Goal: Find specific page/section: Find specific page/section

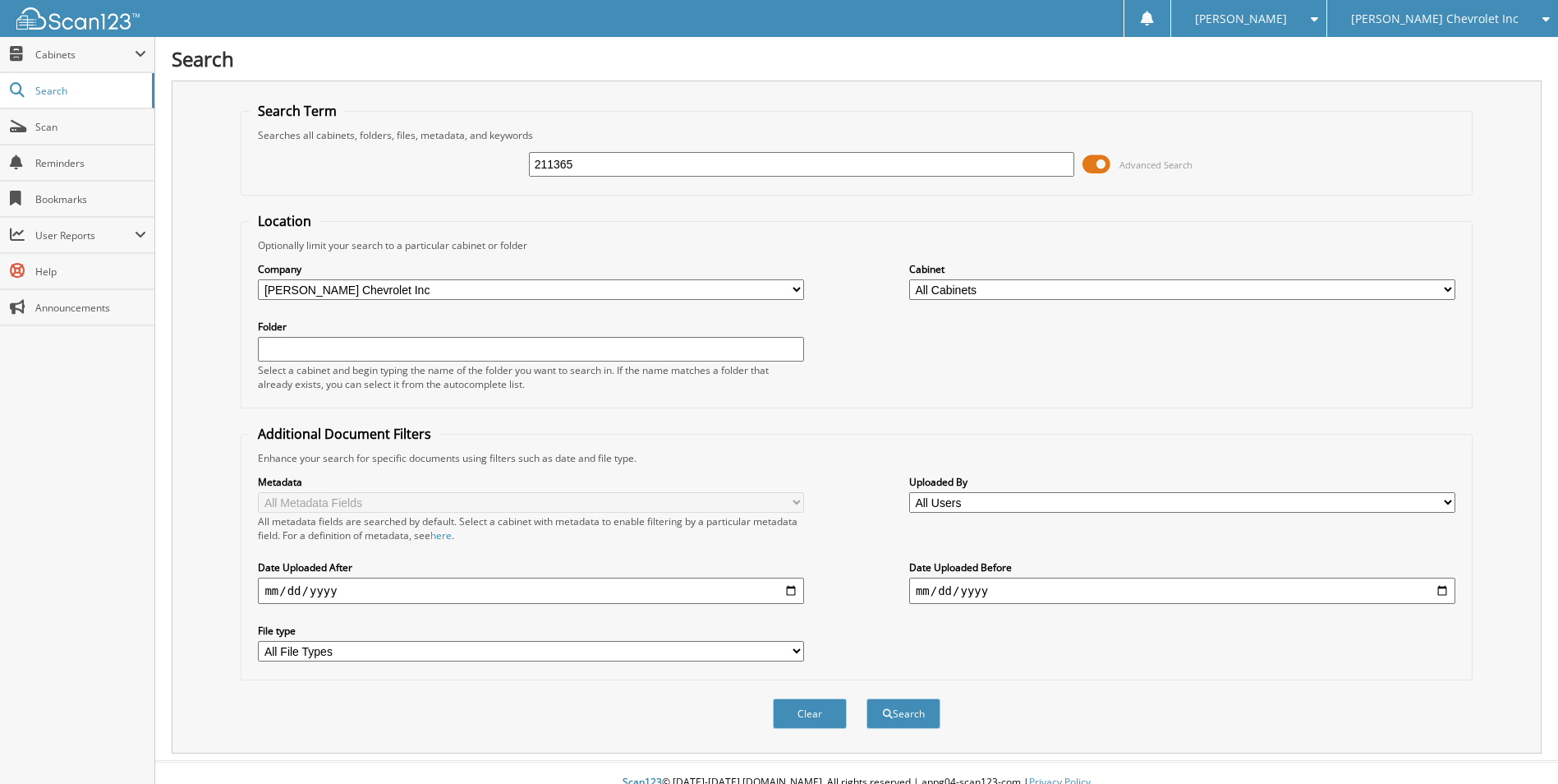
type input "211365"
click at [867, 698] on button "Search" at bounding box center [903, 713] width 74 height 31
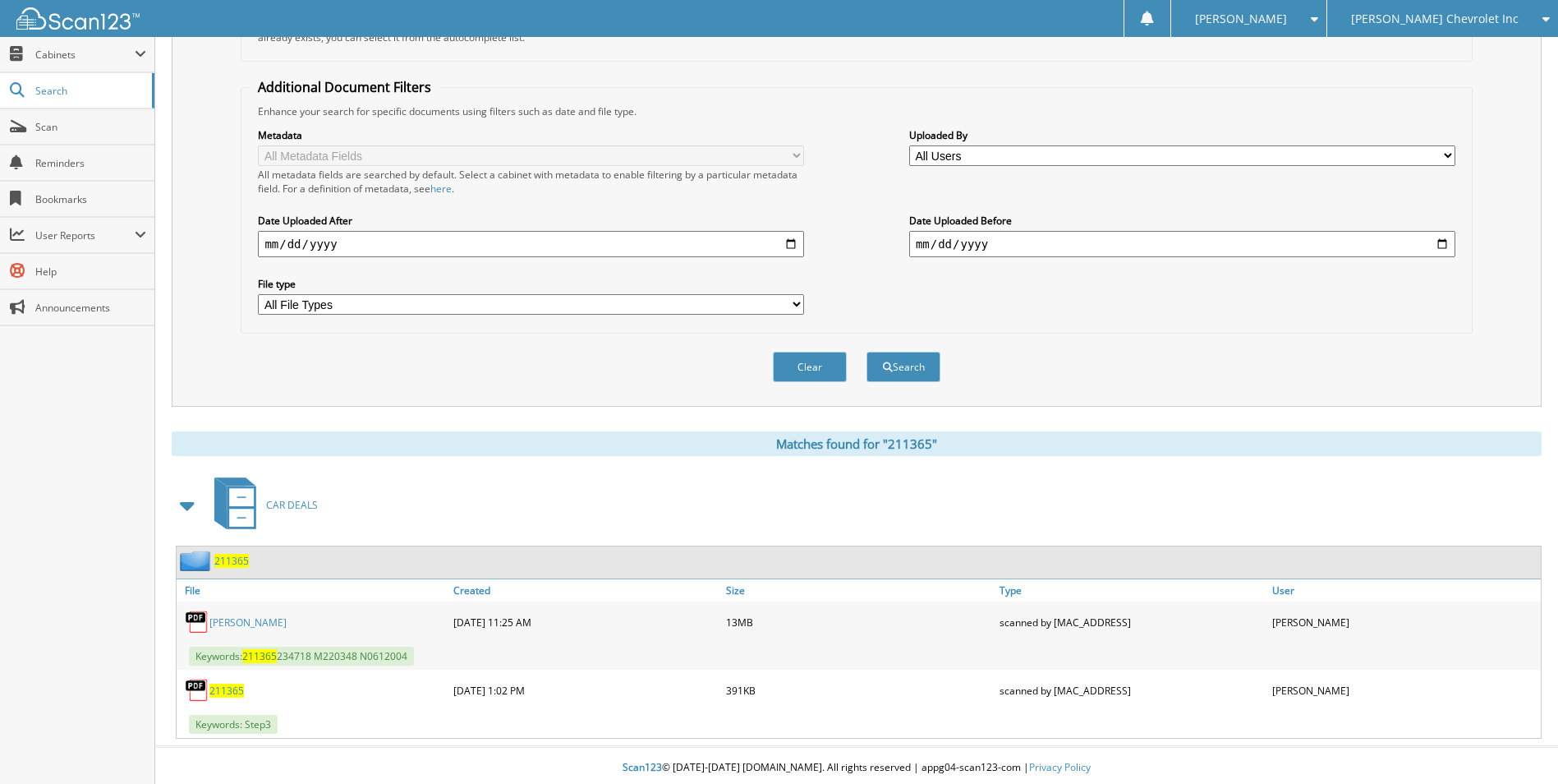
scroll to position [351, 0]
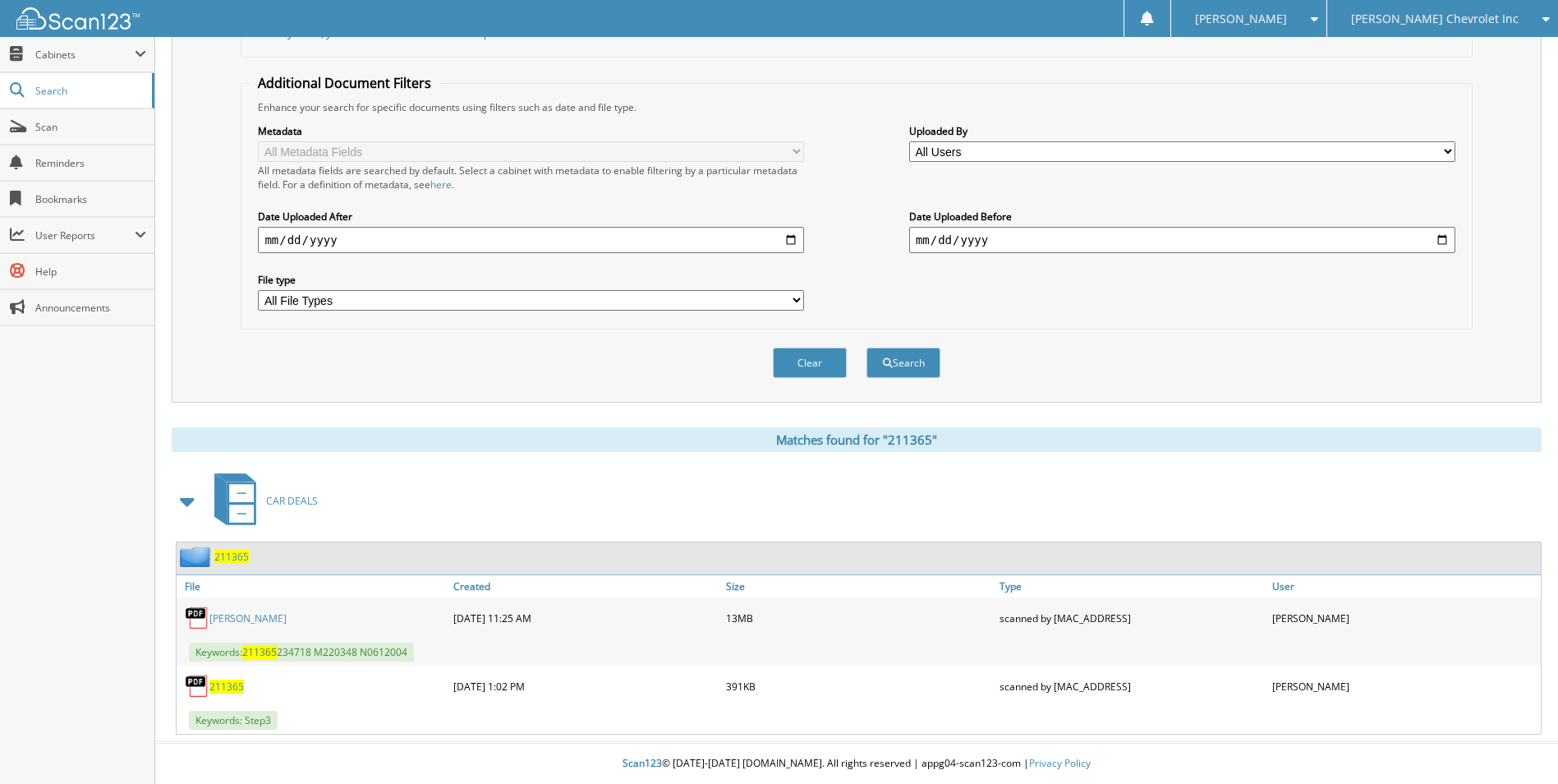
click at [227, 556] on span "211365" at bounding box center [231, 556] width 34 height 14
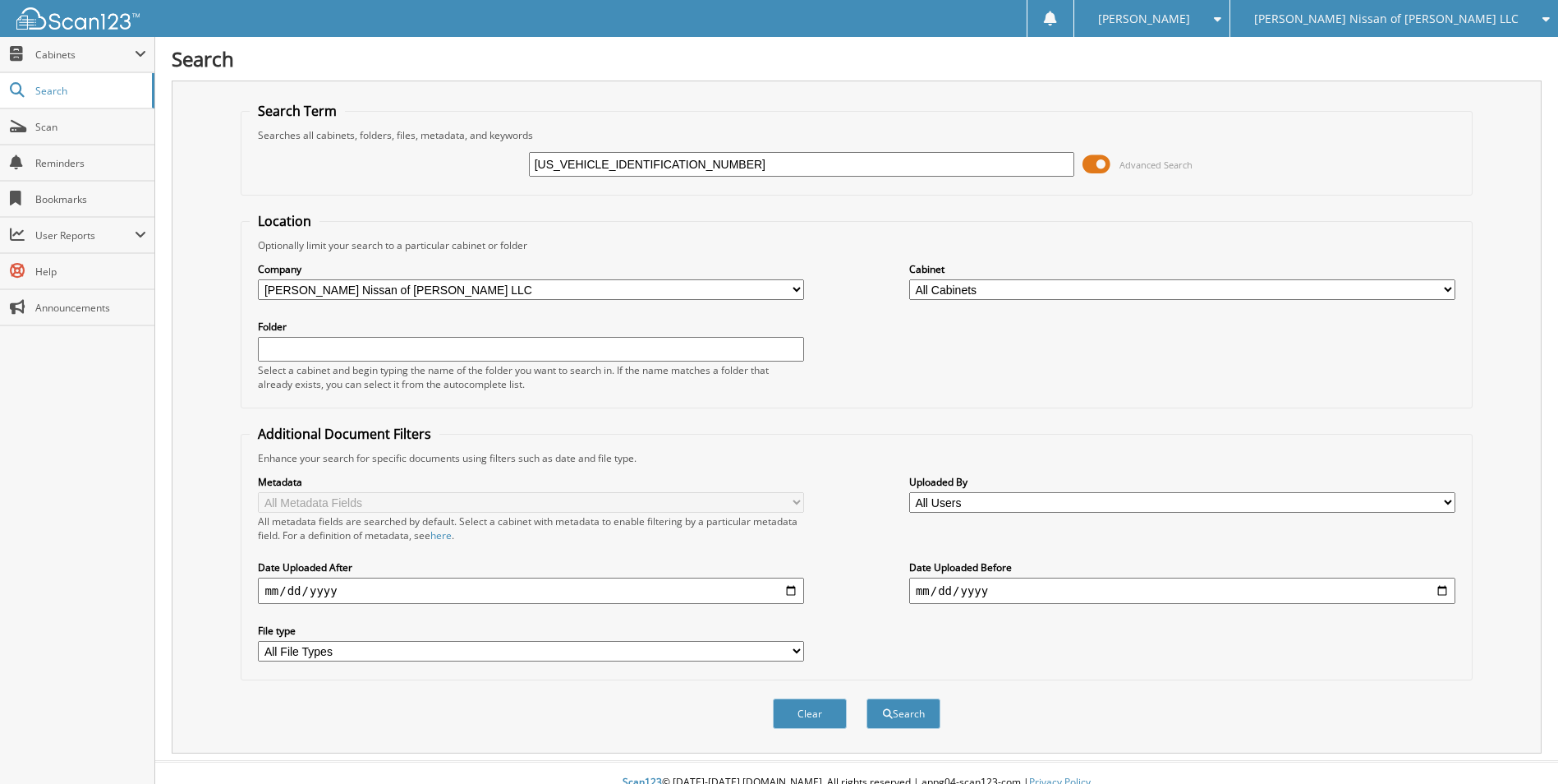
drag, startPoint x: 601, startPoint y: 166, endPoint x: 532, endPoint y: 165, distance: 69.0
click at [532, 165] on input "1N4CZ1CV0SC566036" at bounding box center [802, 164] width 546 height 24
type input "SC566036"
click at [867, 698] on button "Search" at bounding box center [903, 713] width 74 height 31
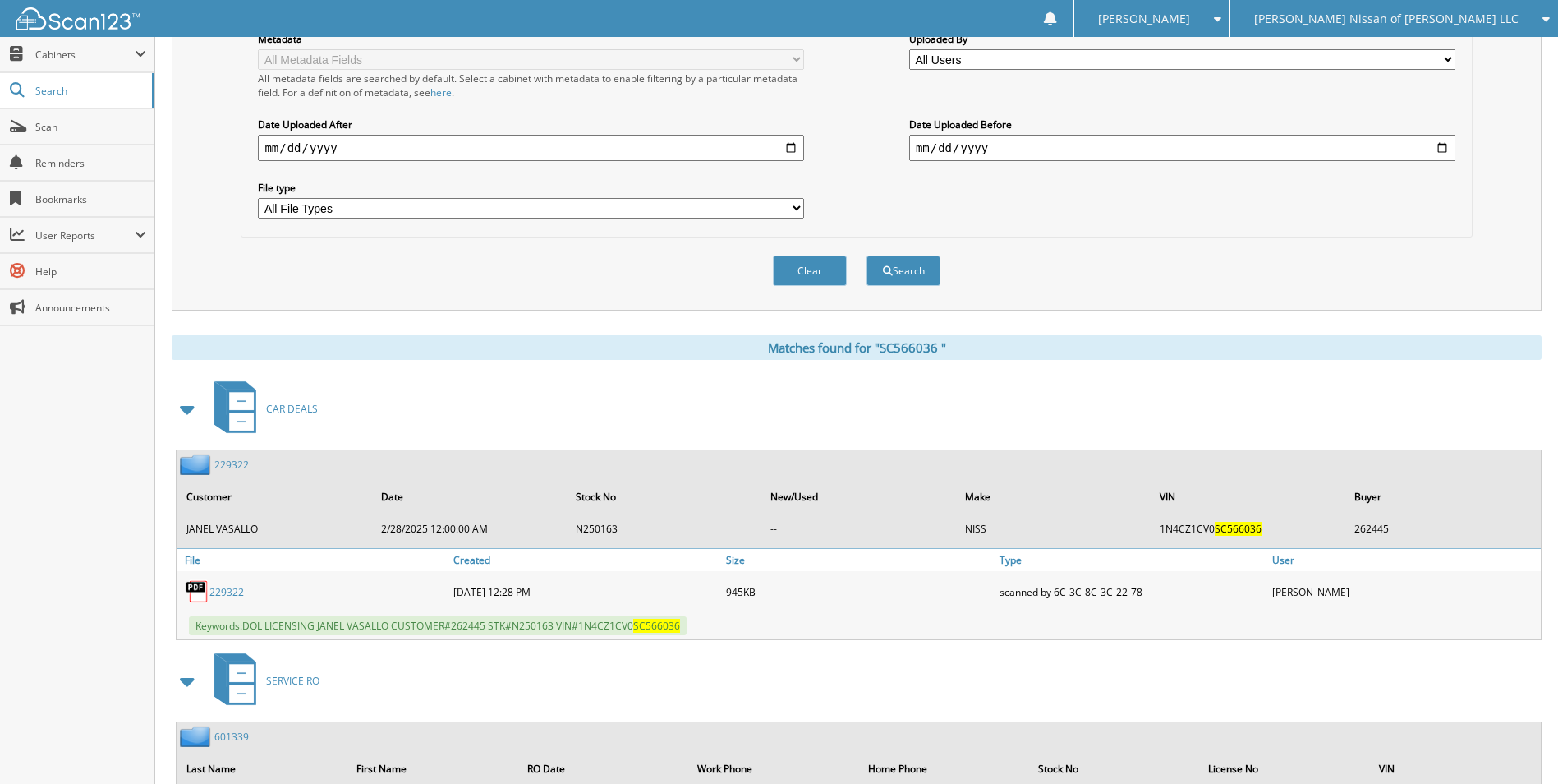
scroll to position [739, 0]
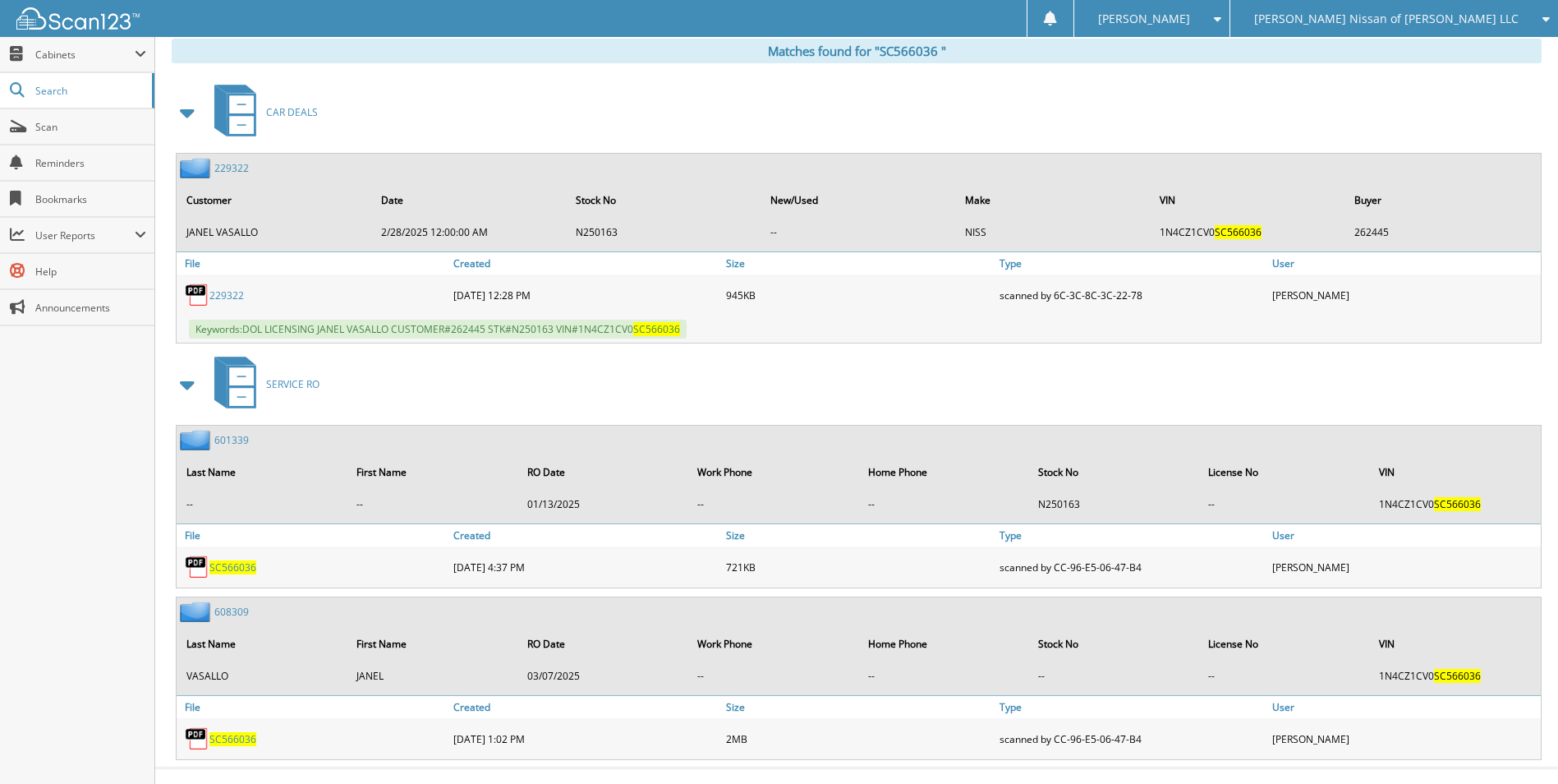
click at [227, 172] on link "2 2 9 3 2 2" at bounding box center [231, 168] width 34 height 14
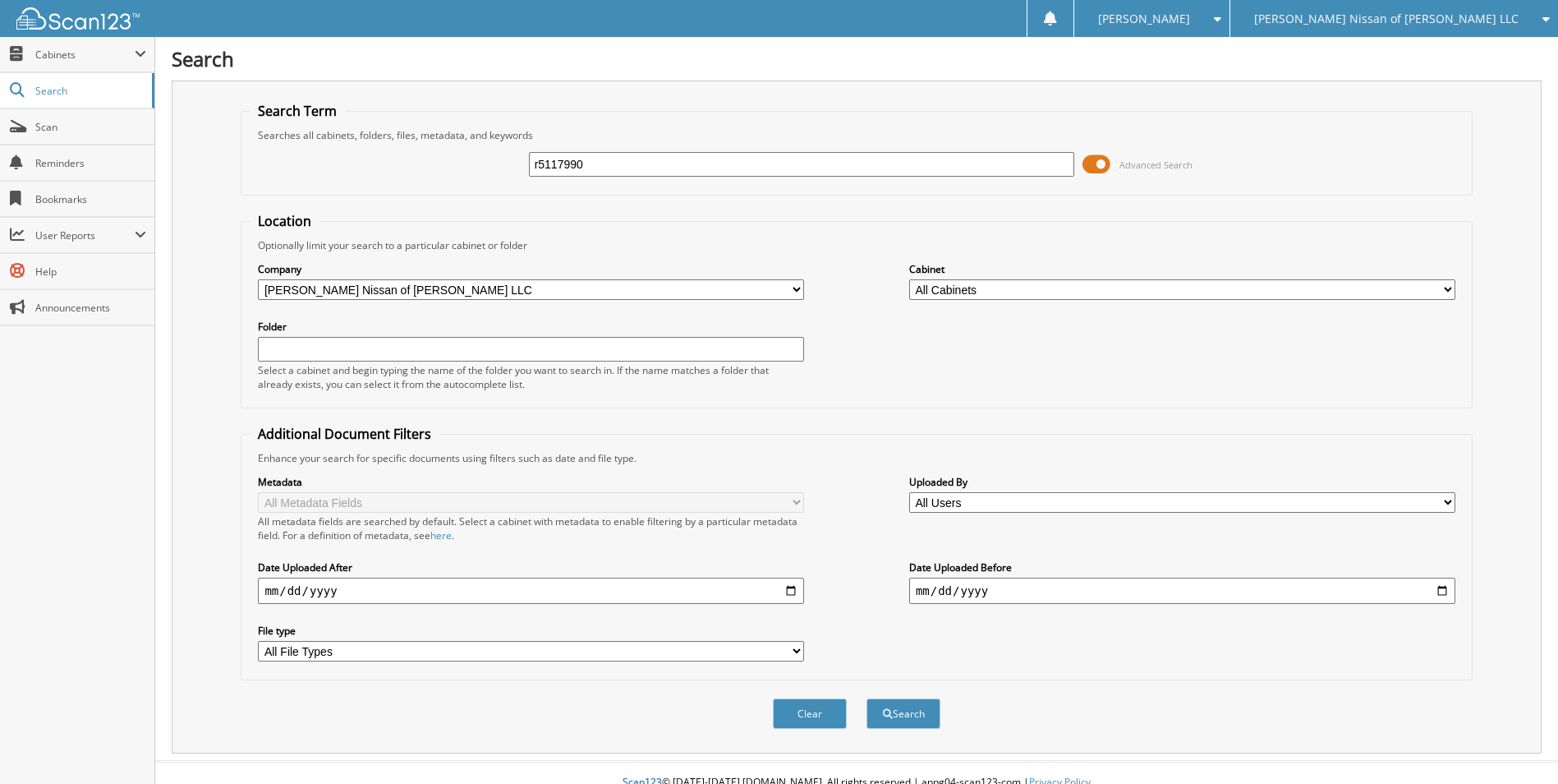
type input "r5117990"
click at [867, 698] on button "Search" at bounding box center [903, 713] width 74 height 31
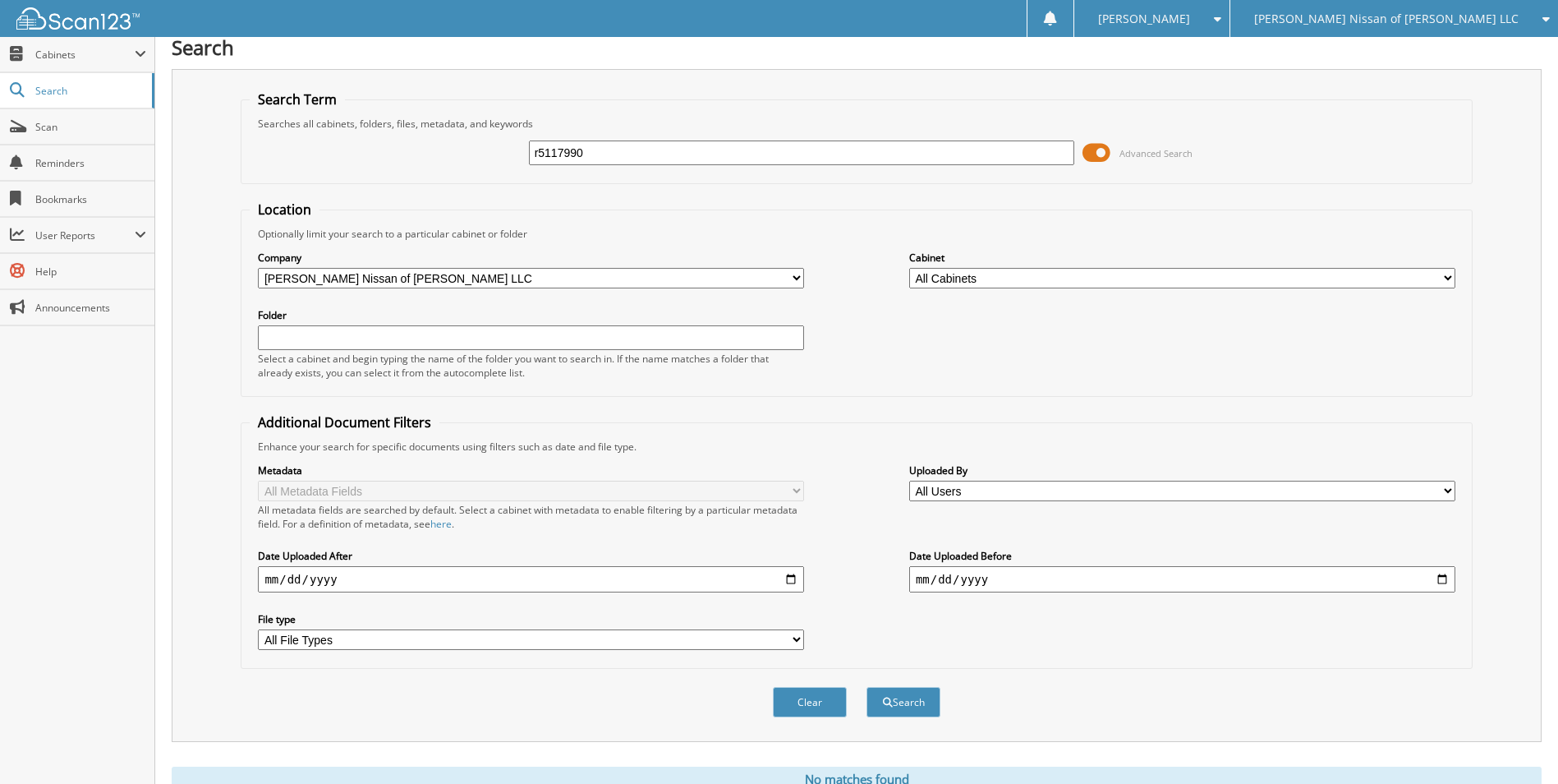
scroll to position [77, 0]
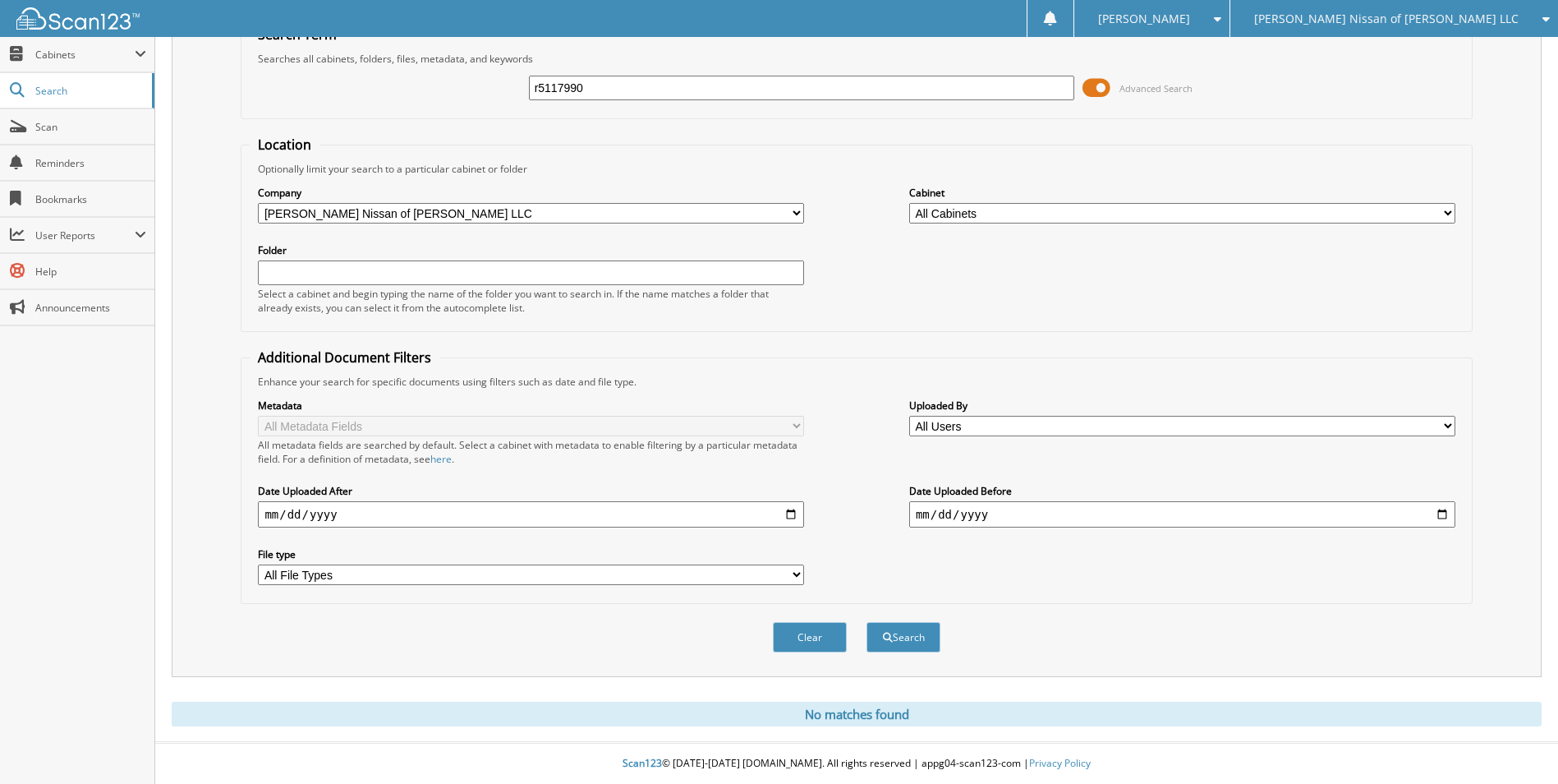
drag, startPoint x: 614, startPoint y: 90, endPoint x: 479, endPoint y: 75, distance: 135.8
click at [479, 75] on div "r5117990 Advanced Search" at bounding box center [856, 88] width 1213 height 45
click at [1331, 19] on span "[PERSON_NAME] Nissan of [PERSON_NAME] LLC" at bounding box center [1386, 19] width 265 height 10
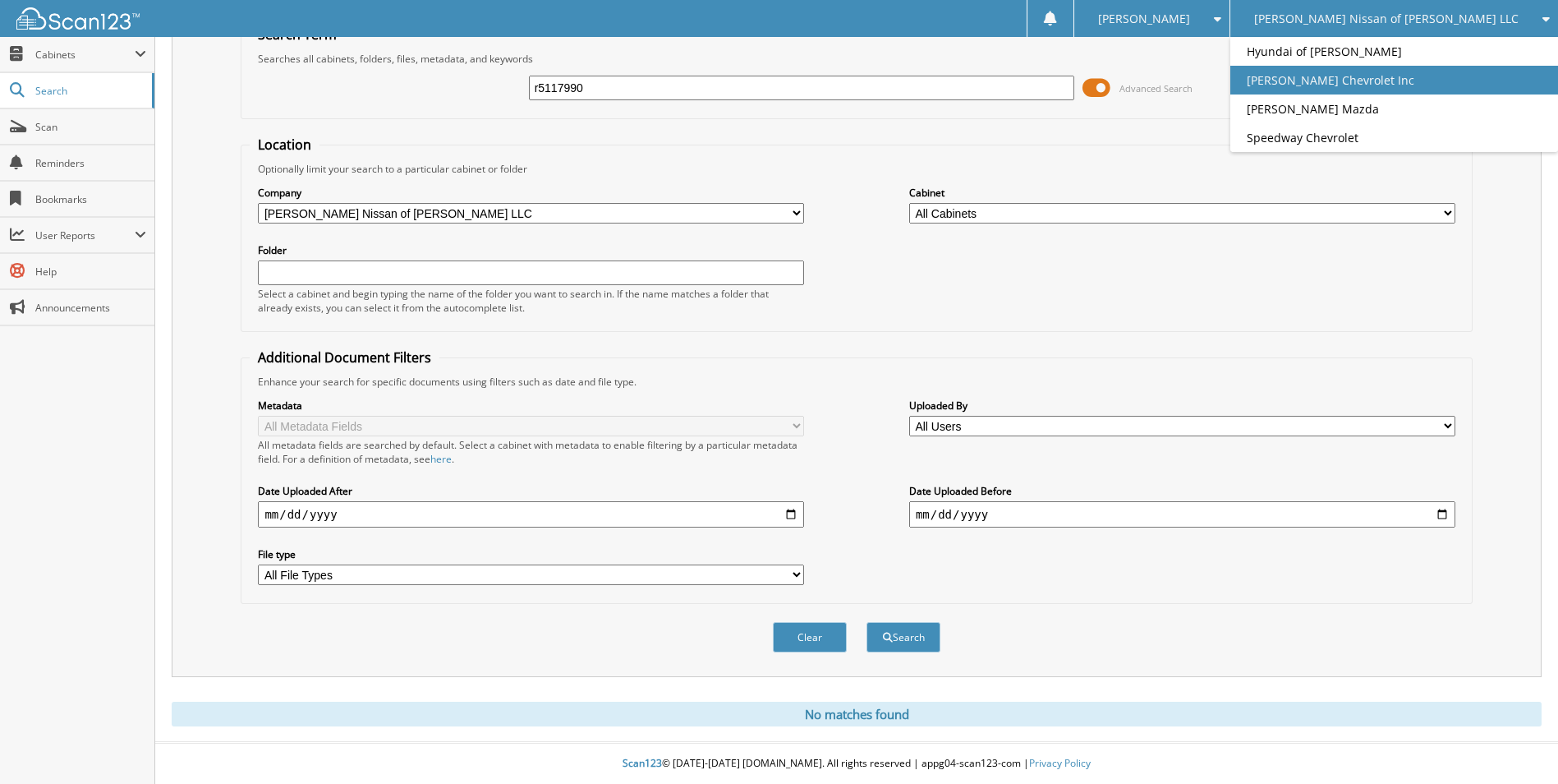
click at [1343, 74] on link "[PERSON_NAME] Chevrolet Inc" at bounding box center [1395, 79] width 328 height 29
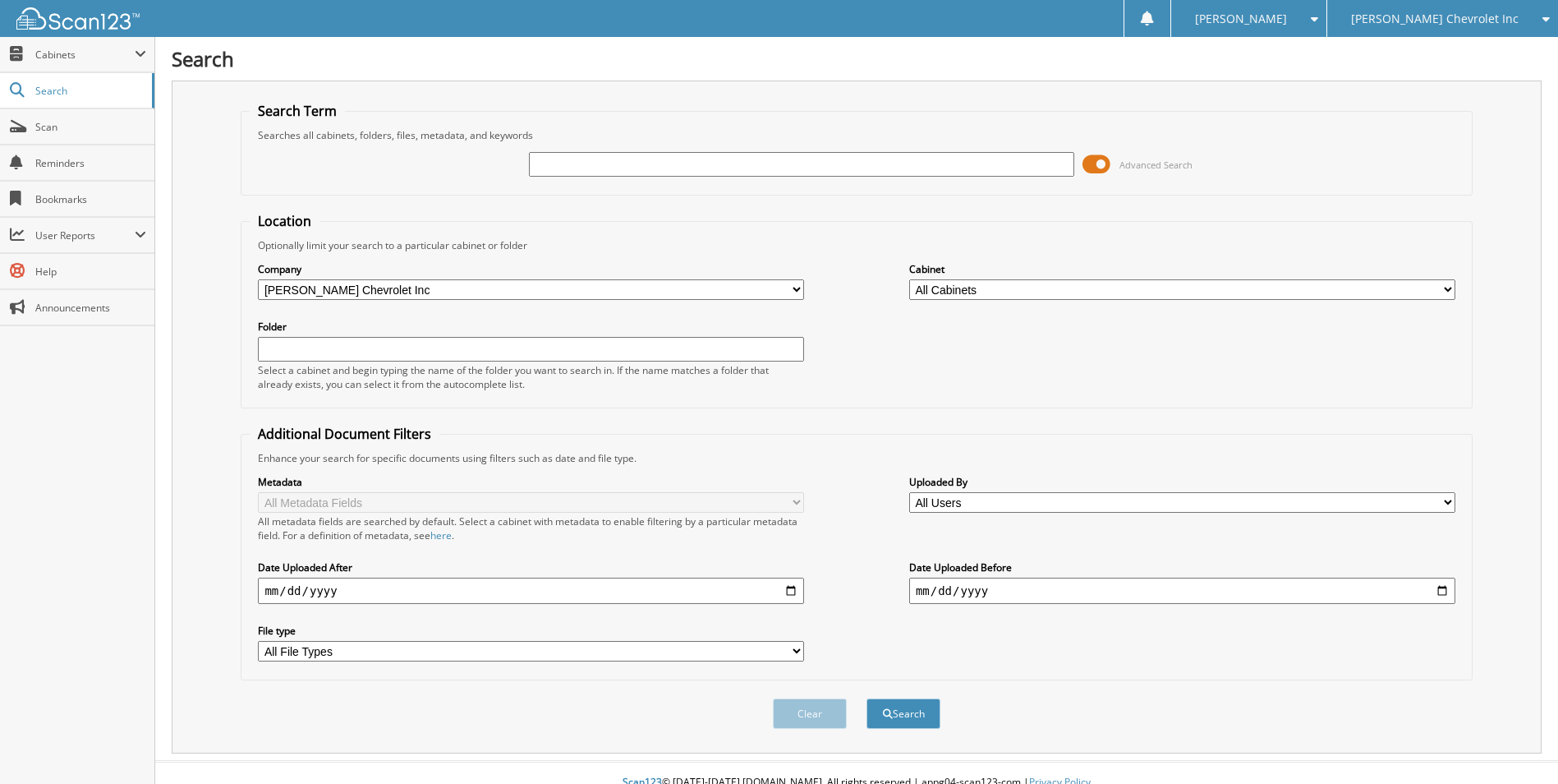
click at [650, 164] on input "text" at bounding box center [802, 164] width 546 height 24
type input "r5117990"
click at [867, 698] on button "Search" at bounding box center [903, 713] width 74 height 31
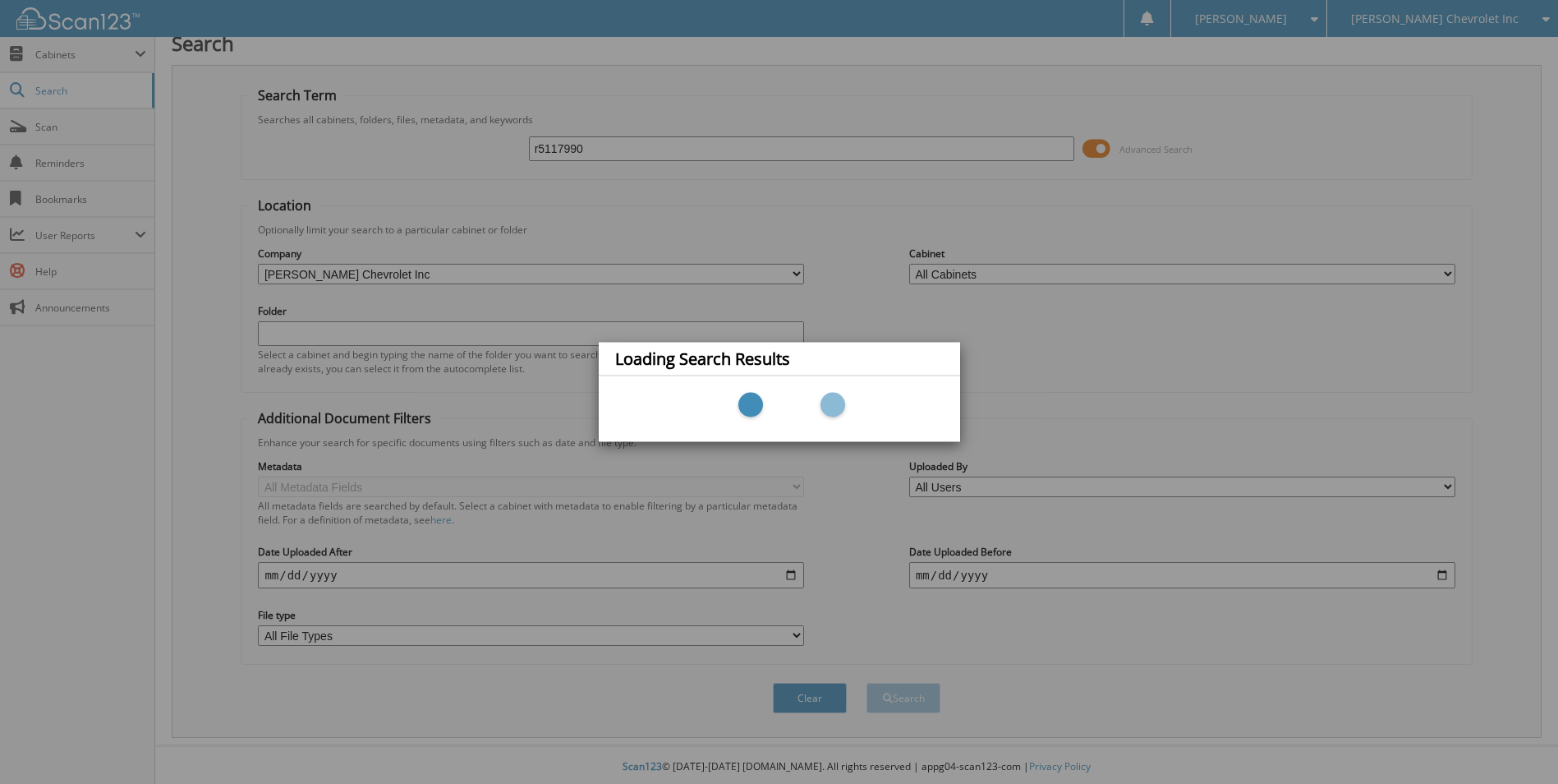
scroll to position [20, 0]
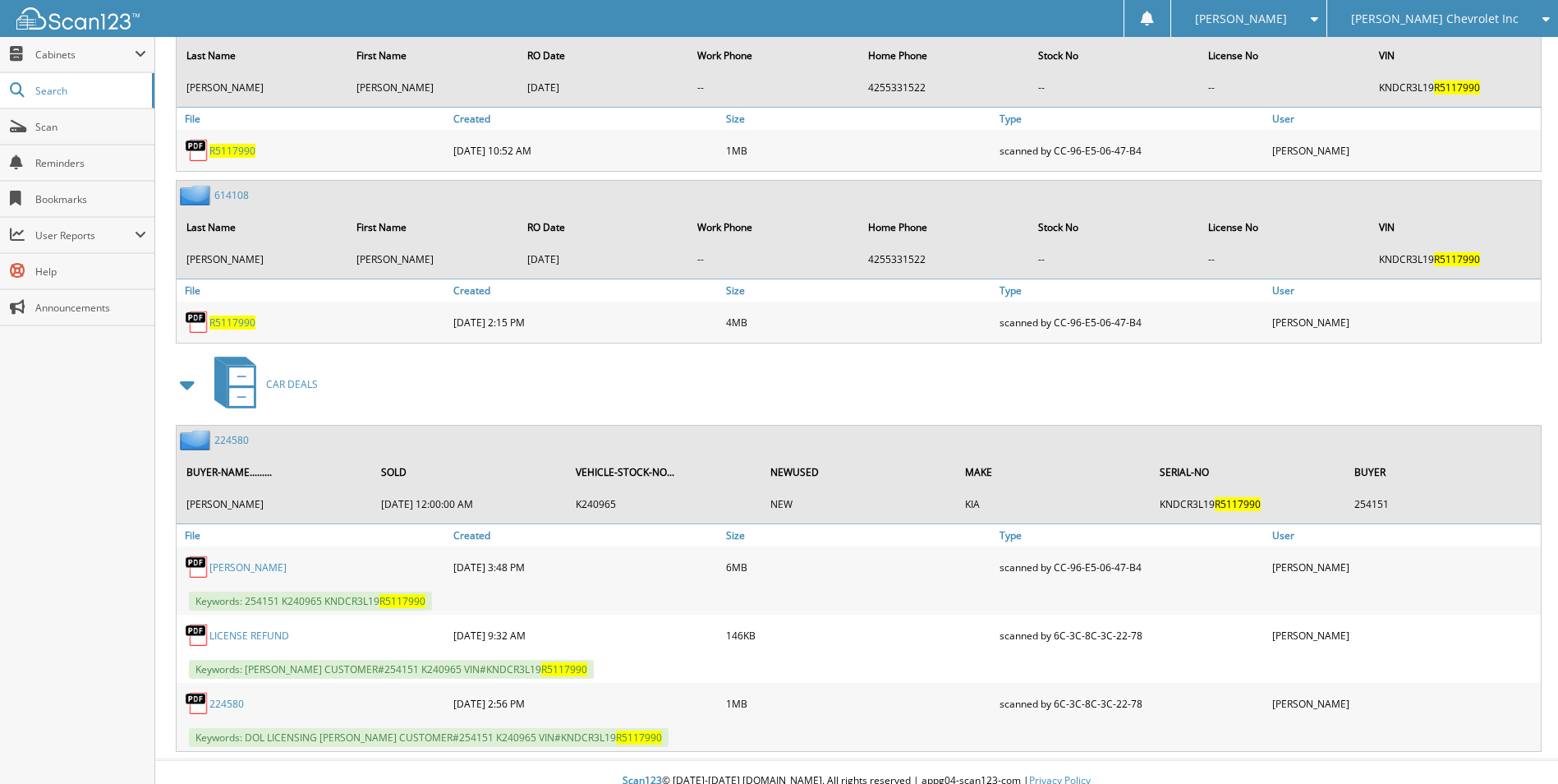
scroll to position [901, 0]
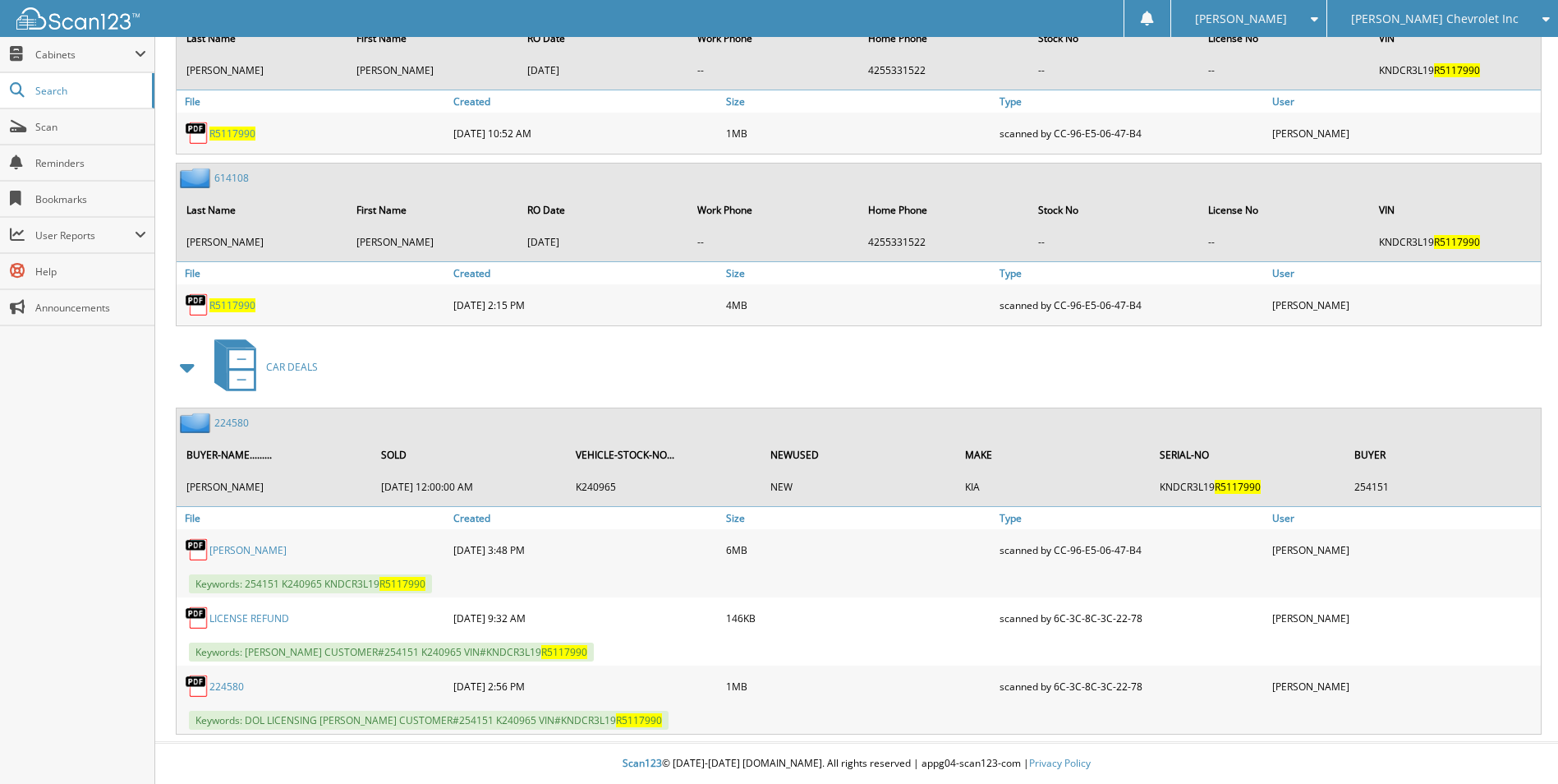
click at [237, 427] on link "224580" at bounding box center [231, 422] width 34 height 14
